Goal: Task Accomplishment & Management: Use online tool/utility

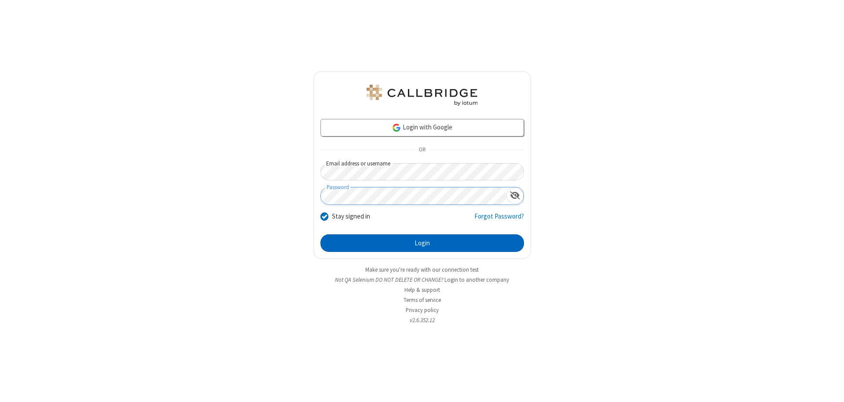
click at [422, 243] on button "Login" at bounding box center [421, 244] width 203 height 18
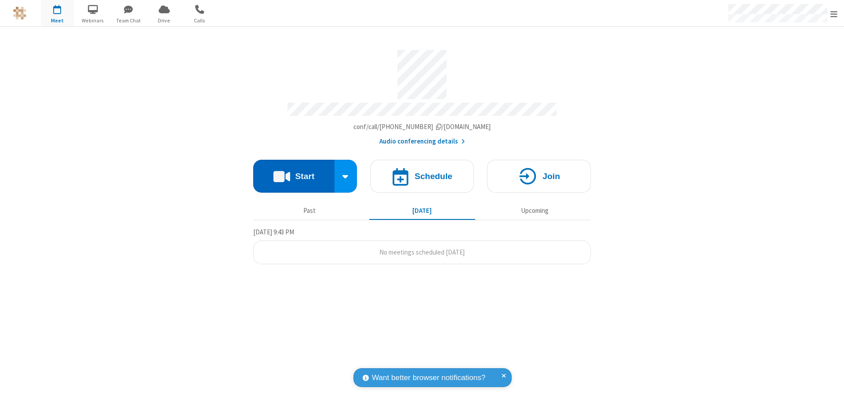
click at [293, 172] on button "Start" at bounding box center [293, 176] width 81 height 33
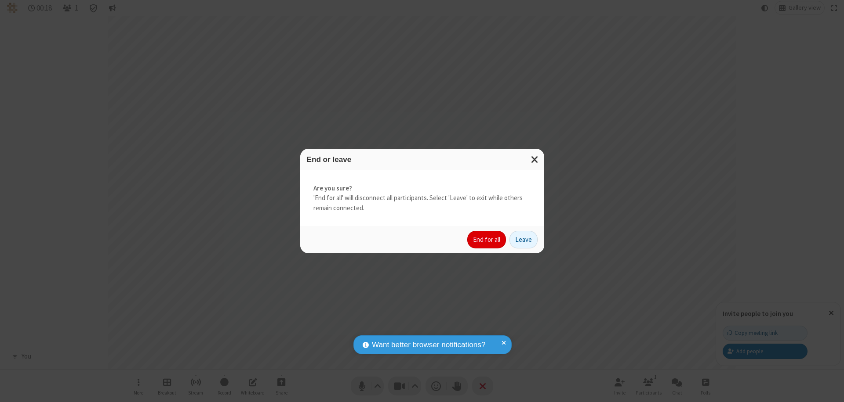
click at [487, 240] on button "End for all" at bounding box center [486, 240] width 39 height 18
